Goal: Task Accomplishment & Management: Complete application form

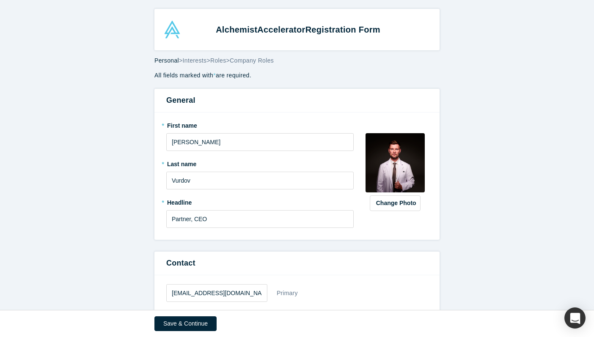
select select "US"
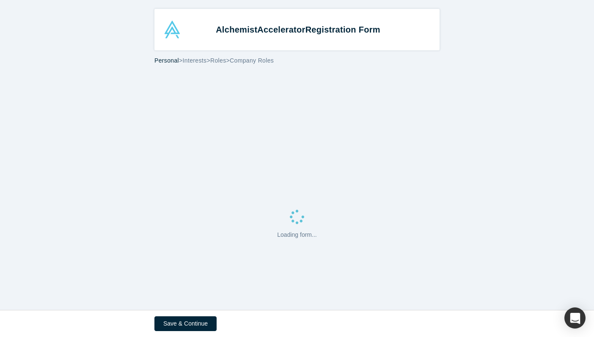
select select "US"
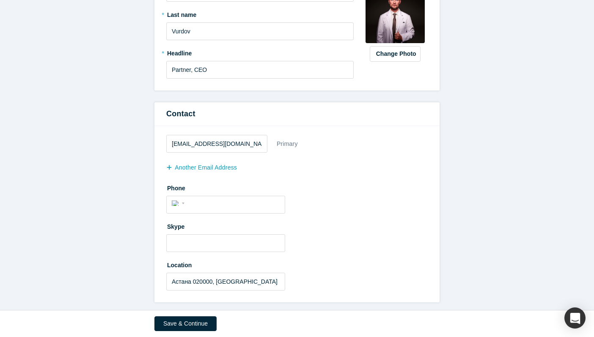
scroll to position [151, 0]
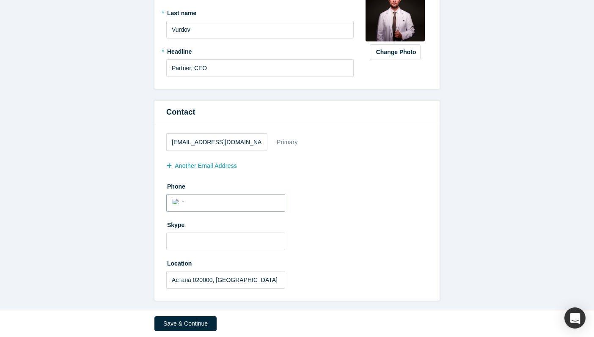
click at [176, 204] on div "International Afghanistan Åland Islands Albania Algeria American Samoa Andorra …" at bounding box center [179, 201] width 15 height 12
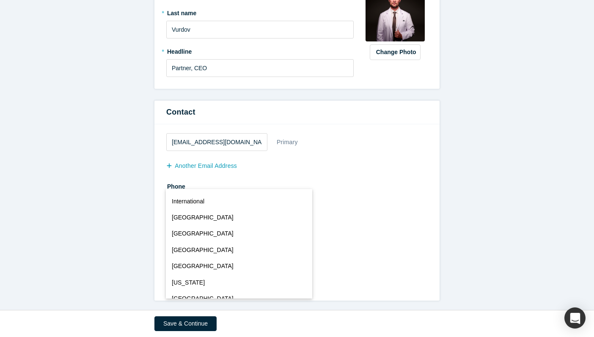
scroll to position [3739, 0]
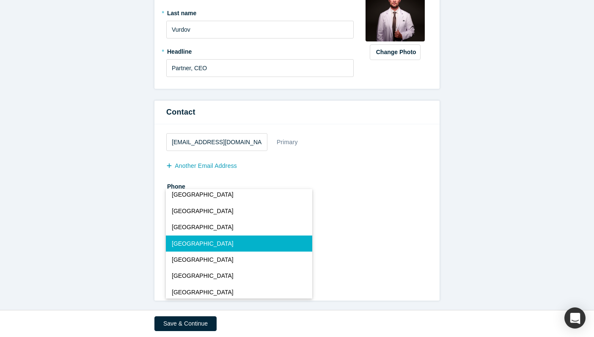
click at [375, 238] on div "Skype" at bounding box center [296, 234] width 261 height 33
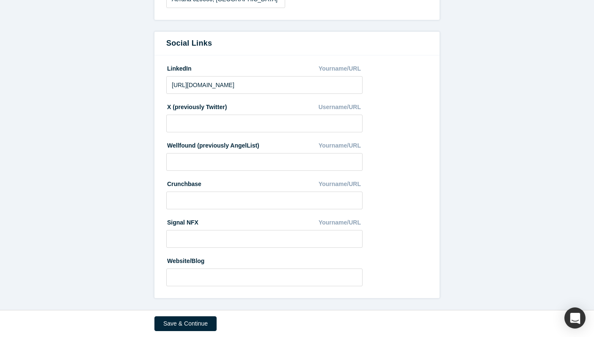
scroll to position [432, 0]
click at [263, 275] on input at bounding box center [264, 277] width 196 height 18
paste input "https://www.onehealth.expert/single_news?id=618"
drag, startPoint x: 252, startPoint y: 278, endPoint x: 333, endPoint y: 282, distance: 81.3
click at [333, 282] on input "https://www.onehealth.expert/single_news?id=618" at bounding box center [264, 277] width 196 height 18
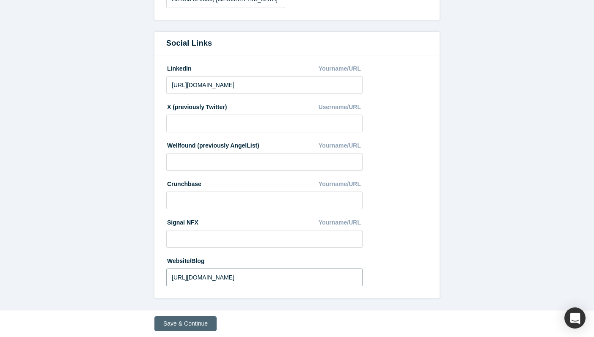
type input "https://www.onehealth.expert/"
click at [186, 323] on button "Save & Continue" at bounding box center [185, 323] width 62 height 15
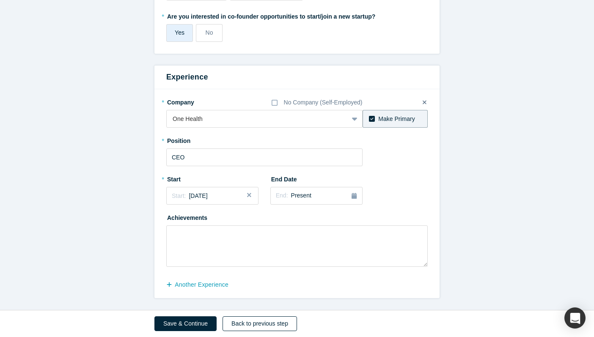
scroll to position [385, 0]
click at [184, 323] on button "Save & Continue" at bounding box center [185, 323] width 62 height 15
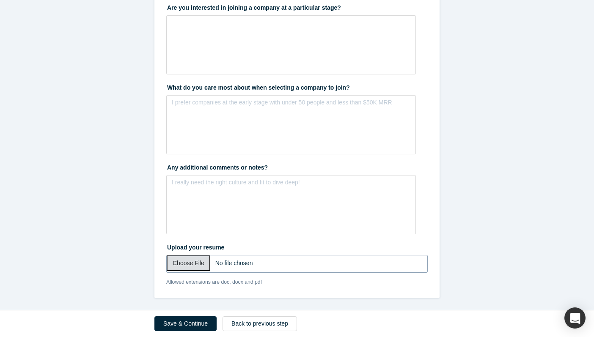
scroll to position [225, 0]
click at [200, 323] on button "Save & Continue" at bounding box center [185, 323] width 62 height 15
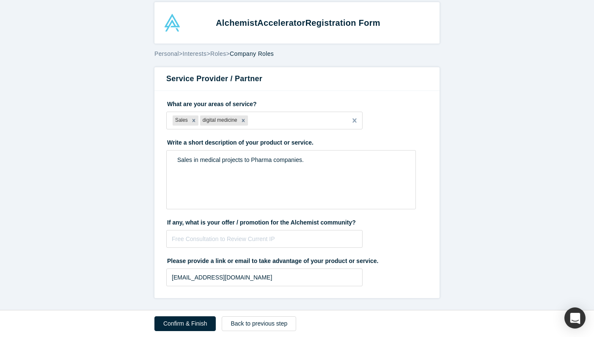
scroll to position [7, 0]
click at [188, 320] on button "Confirm & Finish" at bounding box center [184, 323] width 61 height 15
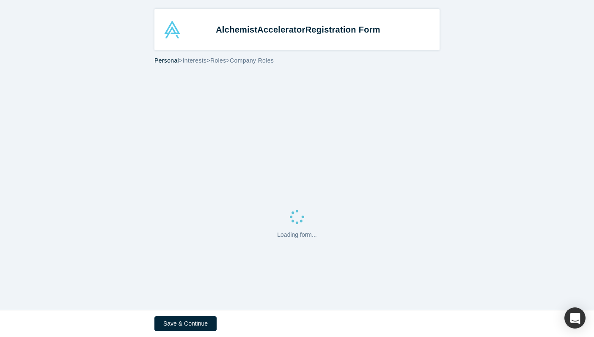
select select "US"
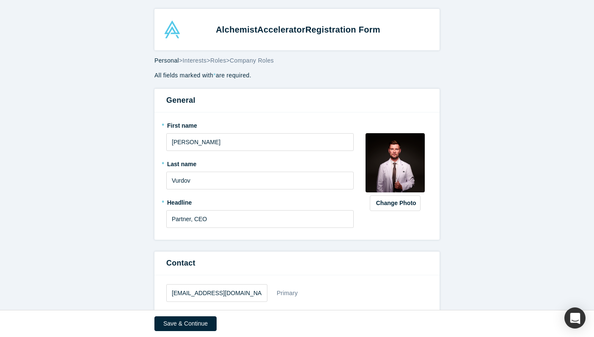
click at [231, 31] on strong "Alchemist Accelerator Registration Form" at bounding box center [298, 29] width 164 height 9
click at [173, 30] on div "Alchemist Accelerator Registration Form" at bounding box center [297, 30] width 265 height 18
